Goal: Task Accomplishment & Management: Complete application form

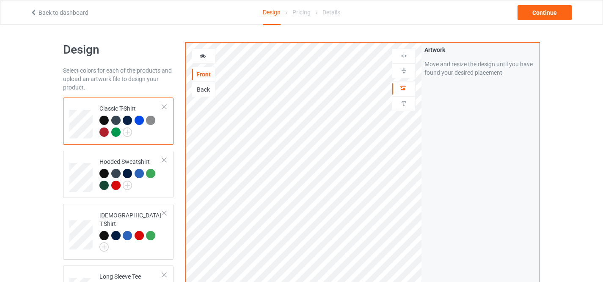
scroll to position [193, 0]
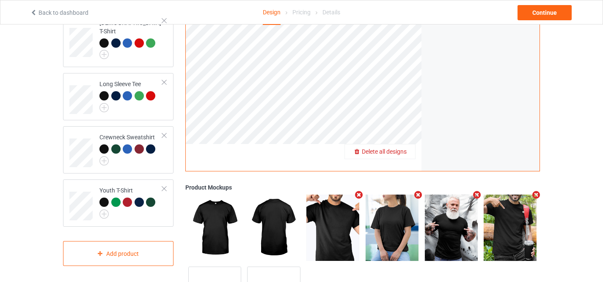
click at [404, 150] on span "Delete all designs" at bounding box center [384, 151] width 45 height 7
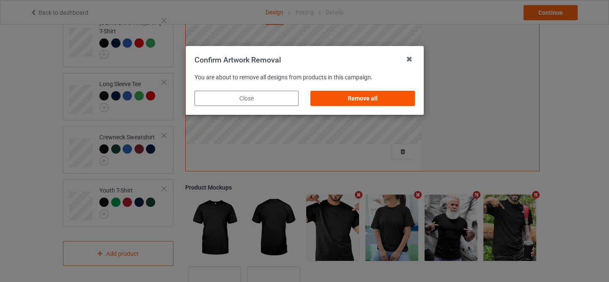
click at [374, 101] on div "Remove all" at bounding box center [362, 98] width 104 height 15
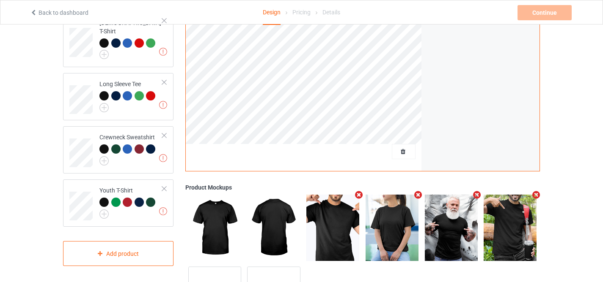
scroll to position [0, 0]
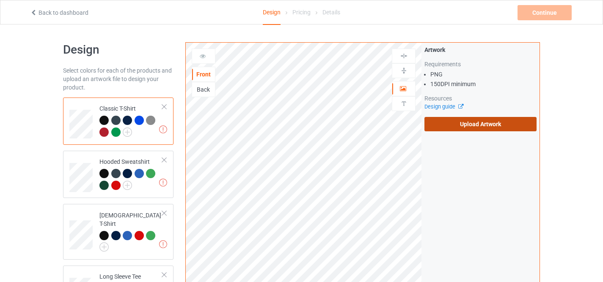
click at [459, 121] on label "Upload Artwork" at bounding box center [480, 124] width 112 height 14
click at [0, 0] on input "Upload Artwork" at bounding box center [0, 0] width 0 height 0
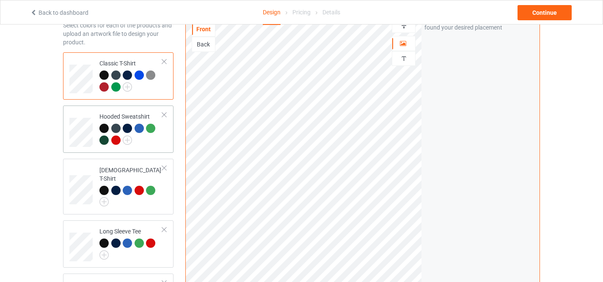
scroll to position [34, 0]
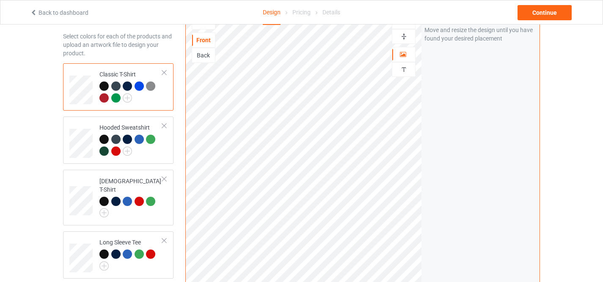
click at [150, 87] on img at bounding box center [150, 86] width 9 height 9
click at [125, 99] on img at bounding box center [127, 97] width 9 height 9
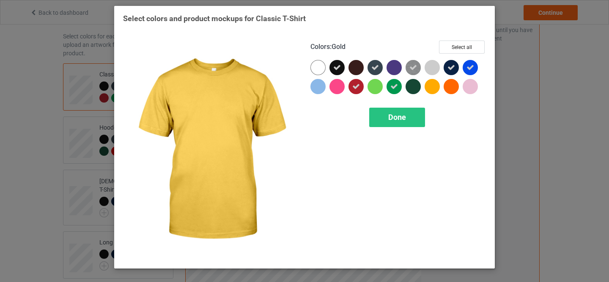
click at [430, 86] on div at bounding box center [432, 86] width 15 height 15
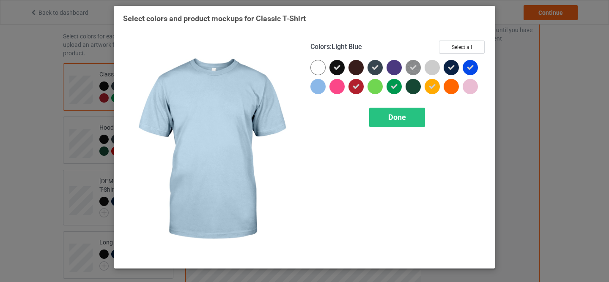
click at [316, 87] on div at bounding box center [317, 86] width 15 height 15
click at [316, 87] on icon at bounding box center [318, 87] width 8 height 8
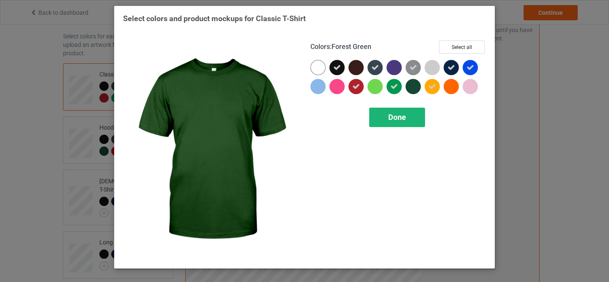
click at [396, 118] on span "Done" at bounding box center [397, 117] width 18 height 9
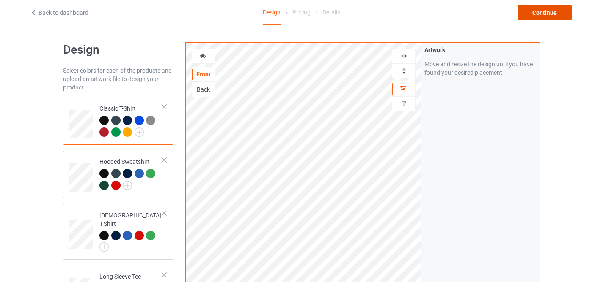
click at [544, 8] on div "Continue" at bounding box center [544, 12] width 54 height 15
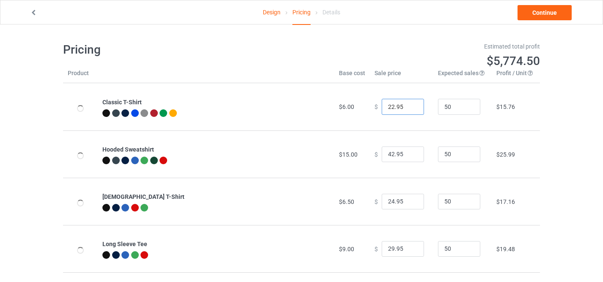
click at [384, 105] on input "22.95" at bounding box center [402, 107] width 42 height 16
click at [389, 106] on input "22.95" at bounding box center [402, 107] width 42 height 16
type input "24.95"
click at [563, 115] on div "Design Pricing Details Continue Pricing Estimated total profit $5,867.50 Produc…" at bounding box center [301, 205] width 603 height 361
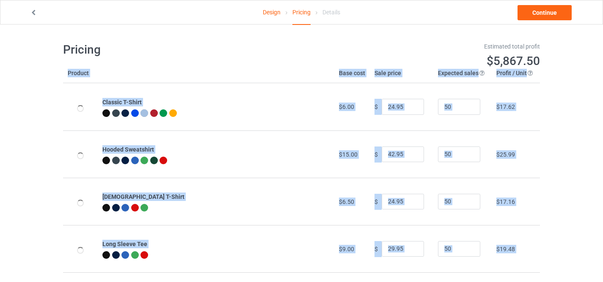
click at [563, 115] on div "Design Pricing Details Continue Pricing Estimated total profit $5,867.50 Produc…" at bounding box center [301, 205] width 603 height 361
click at [536, 19] on link "Continue" at bounding box center [544, 12] width 54 height 15
click at [536, 25] on body "Design Pricing Details Continue Pricing Estimated total profit $5,867.50 Produc…" at bounding box center [301, 166] width 603 height 282
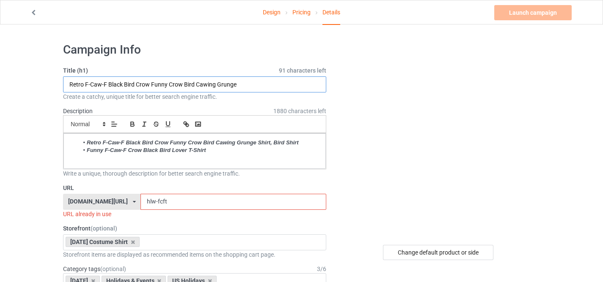
click at [160, 79] on input "Retro F-Caw-F Black Bird Crow Funny Crow Bird Cawing Grunge" at bounding box center [194, 85] width 263 height 16
paste input "[DATE] Pumpkin Eat Ghost Shirt"
type input "[DATE] Pumpkin Eat Ghost Shirt"
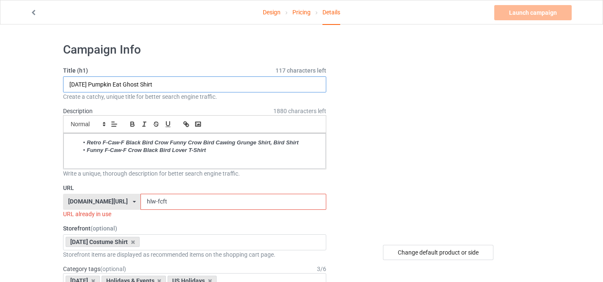
click at [193, 88] on input "[DATE] Pumpkin Eat Ghost Shirt" at bounding box center [194, 85] width 263 height 16
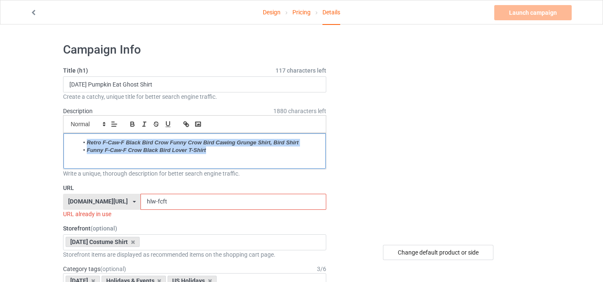
drag, startPoint x: 222, startPoint y: 152, endPoint x: 47, endPoint y: 137, distance: 176.5
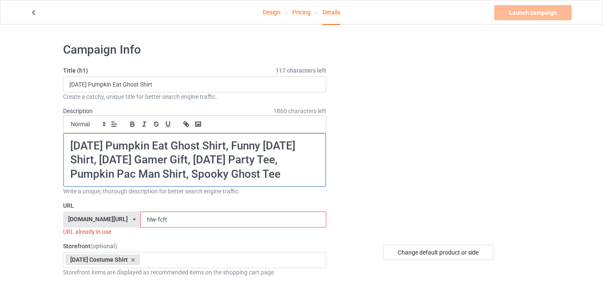
drag, startPoint x: 69, startPoint y: 144, endPoint x: 116, endPoint y: 189, distance: 64.6
click at [116, 187] on div "[DATE] Pumpkin Eat Ghost Shirt, Funny [DATE] Shirt, [DATE] Gamer Gift, [DATE] P…" at bounding box center [194, 160] width 262 height 53
click at [131, 123] on icon "button" at bounding box center [132, 123] width 3 height 2
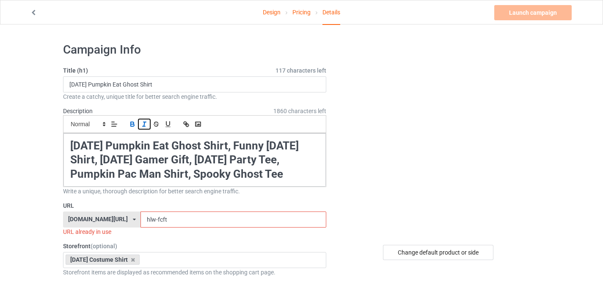
click at [142, 123] on icon "button" at bounding box center [144, 125] width 8 height 8
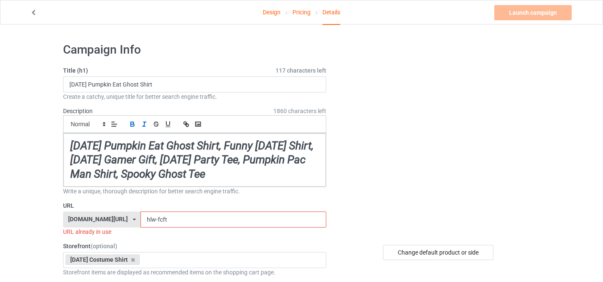
drag, startPoint x: 147, startPoint y: 233, endPoint x: 200, endPoint y: 247, distance: 55.3
click at [200, 236] on div "URL [DOMAIN_NAME][URL] [DOMAIN_NAME][URL] [DOMAIN_NAME][URL] [DOMAIN_NAME][URL]…" at bounding box center [194, 219] width 263 height 35
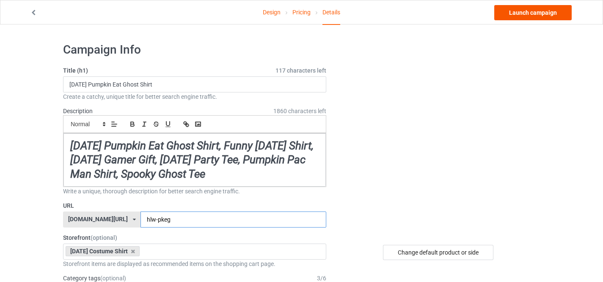
type input "hlw-pkeg"
click at [529, 12] on link "Launch campaign" at bounding box center [532, 12] width 77 height 15
